Goal: Task Accomplishment & Management: Manage account settings

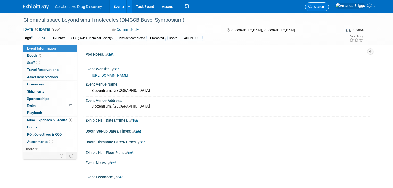
click at [324, 6] on span "Search" at bounding box center [318, 7] width 12 height 4
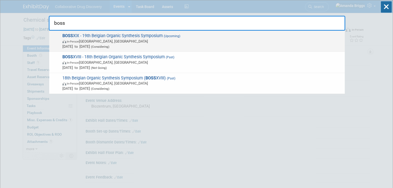
type input "boss"
click at [91, 35] on span "BOSS XIX - 19th Belgian Organic Synthesis Symposium (Upcoming) In-Person Leuven…" at bounding box center [202, 41] width 282 height 16
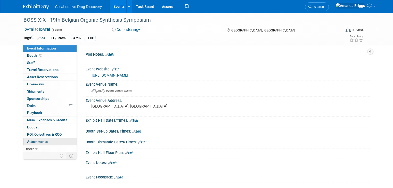
click at [40, 142] on span "Attachments 0" at bounding box center [37, 142] width 21 height 4
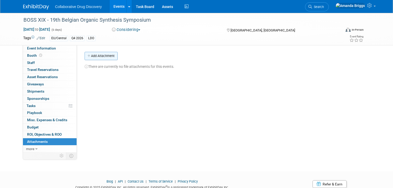
click at [95, 57] on button "Add Attachment" at bounding box center [101, 56] width 33 height 8
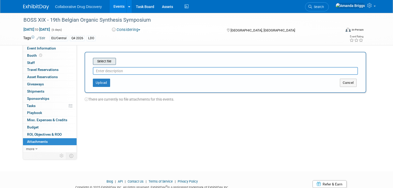
click at [96, 61] on input "file" at bounding box center [84, 61] width 61 height 6
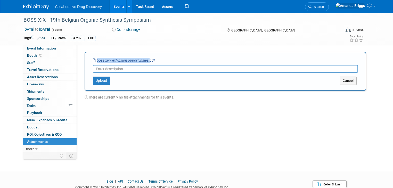
drag, startPoint x: 145, startPoint y: 60, endPoint x: 91, endPoint y: 60, distance: 54.0
click at [93, 60] on icon "boss xix - exhibition opportunities.pdf" at bounding box center [124, 60] width 62 height 4
copy icon "boss xix - exhibition opportunities."
click at [100, 69] on input "text" at bounding box center [225, 69] width 265 height 8
paste input "boss xix - exhibition opportunities."
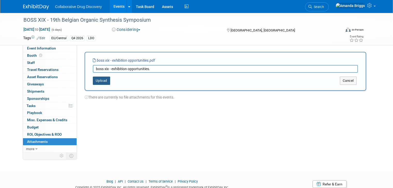
type input "boss xix - exhibition opportunities."
click at [97, 81] on button "Upload" at bounding box center [101, 81] width 17 height 8
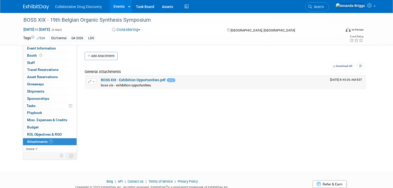
click at [137, 81] on link "BOSS XIX - Exhibition Opportunities.pdf" at bounding box center [133, 80] width 65 height 4
click at [32, 49] on span "Event Information" at bounding box center [41, 48] width 29 height 4
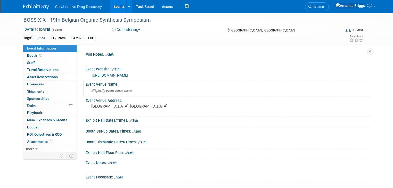
click at [109, 89] on span "Specify event venue name" at bounding box center [111, 91] width 41 height 4
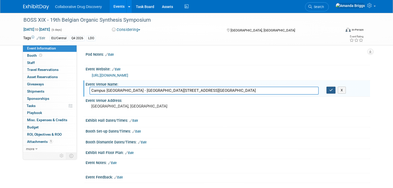
type input "Campus [GEOGRAPHIC_DATA] - [GEOGRAPHIC_DATA][STREET_ADDRESS][GEOGRAPHIC_DATA]"
click at [333, 91] on icon "button" at bounding box center [332, 90] width 4 height 3
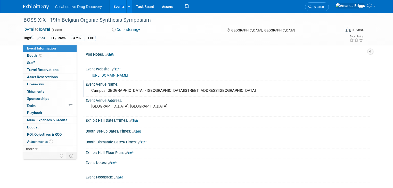
click at [112, 163] on link "Edit" at bounding box center [112, 163] width 9 height 4
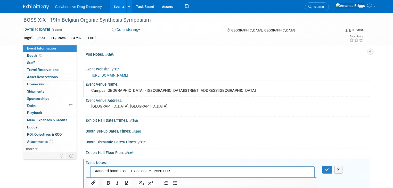
scroll to position [1, 0]
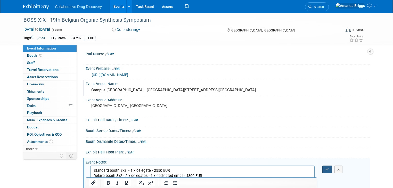
click at [329, 170] on icon "button" at bounding box center [328, 170] width 4 height 4
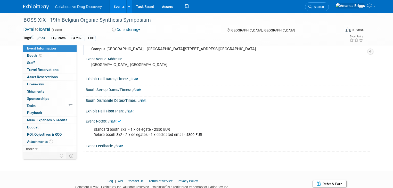
scroll to position [42, 0]
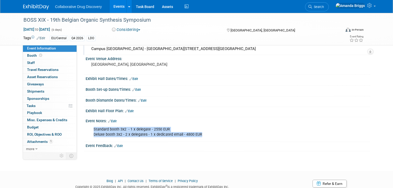
drag, startPoint x: 202, startPoint y: 133, endPoint x: 86, endPoint y: 129, distance: 116.5
click at [90, 129] on div "Standard booth 3x2 - 1 x delegate - 2550 EUR Deluxe booth 3x2 - 2 x delegates -…" at bounding box center [202, 131] width 225 height 15
copy div "Standard booth 3x2 - 1 x delegate - 2550 EUR Deluxe booth 3x2 - 2 x delegates -…"
